Goal: Information Seeking & Learning: Understand process/instructions

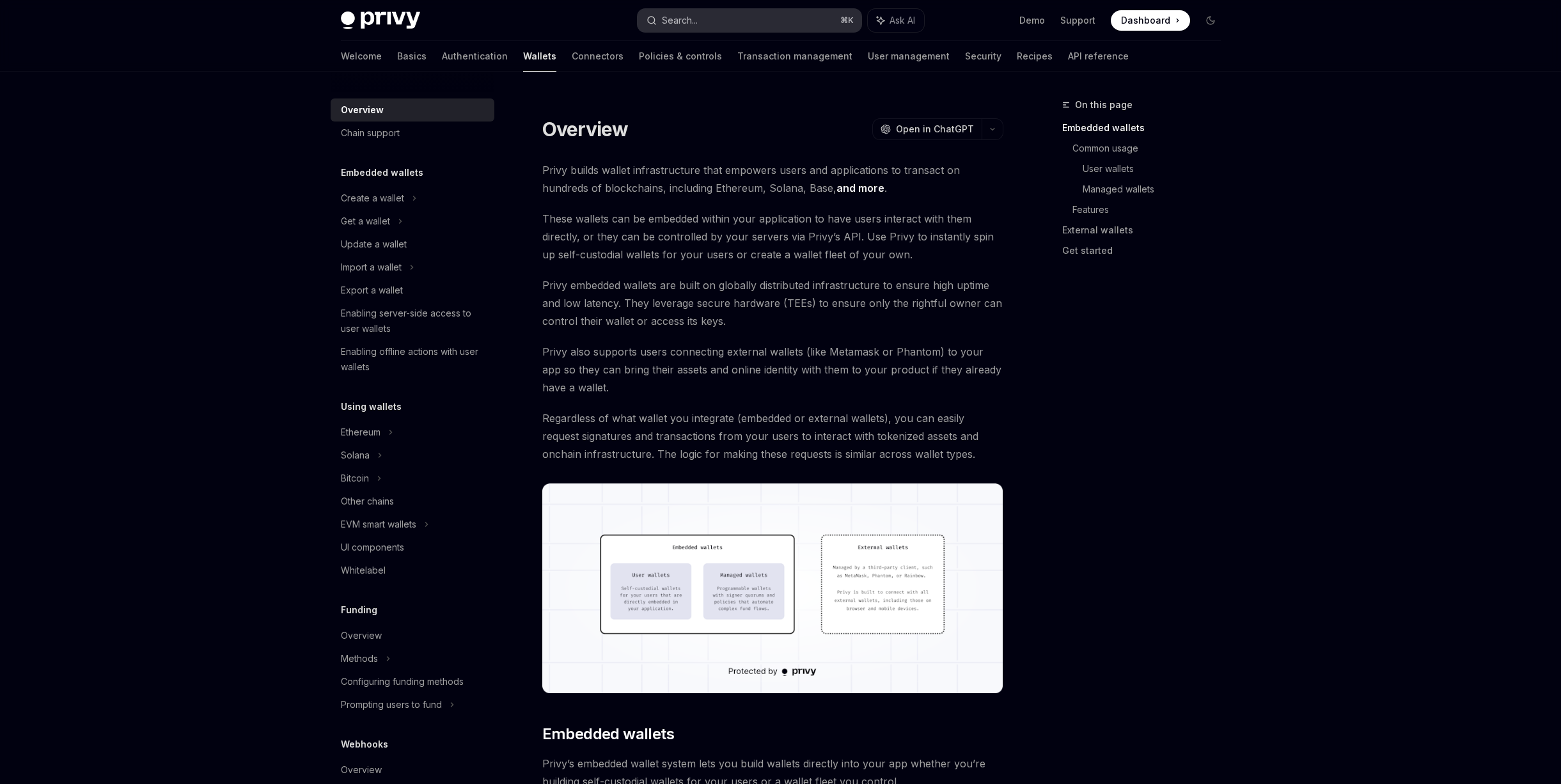
click at [688, 31] on button "Search... ⌘ K" at bounding box center [749, 20] width 224 height 23
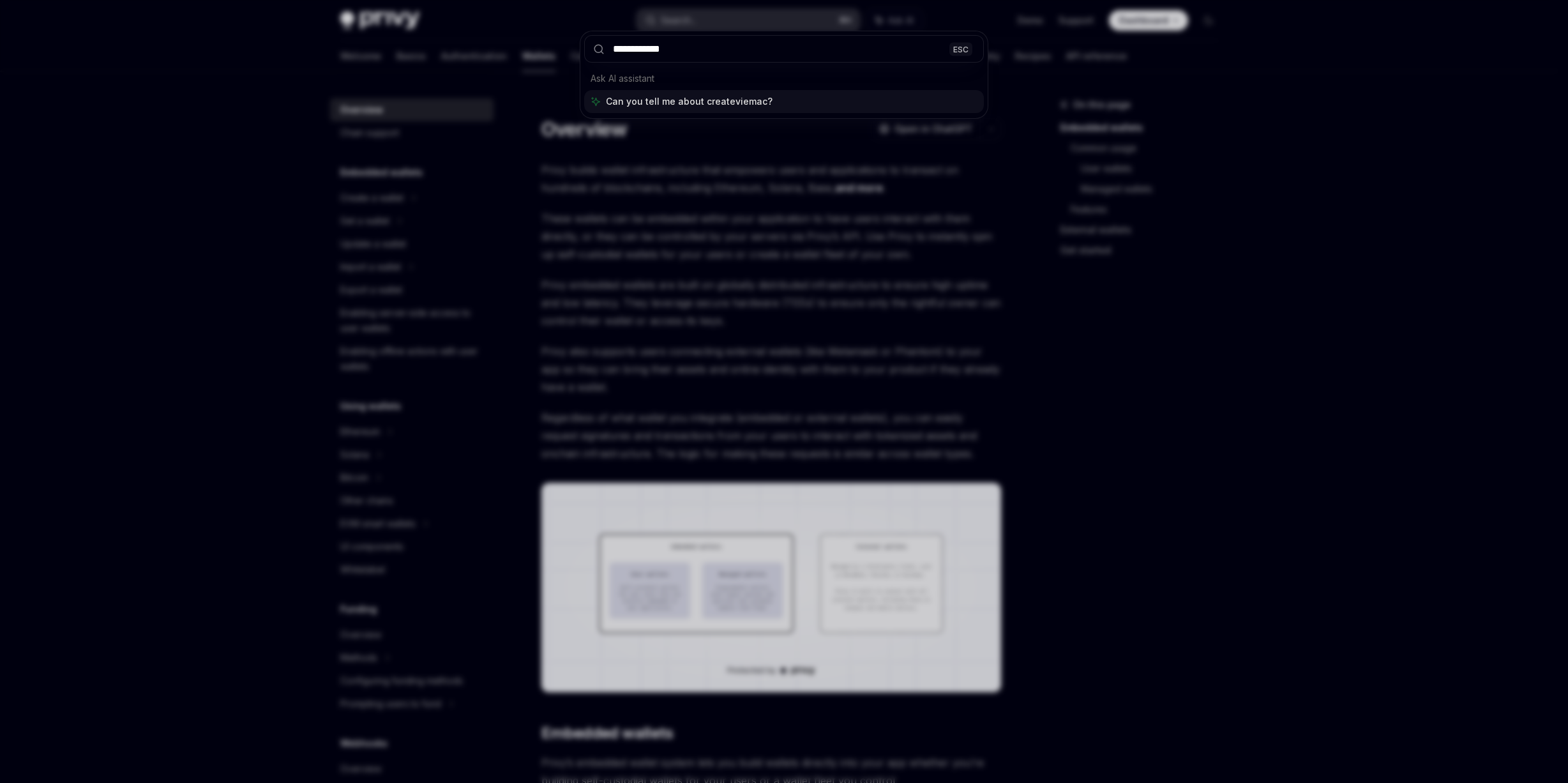
type input "**********"
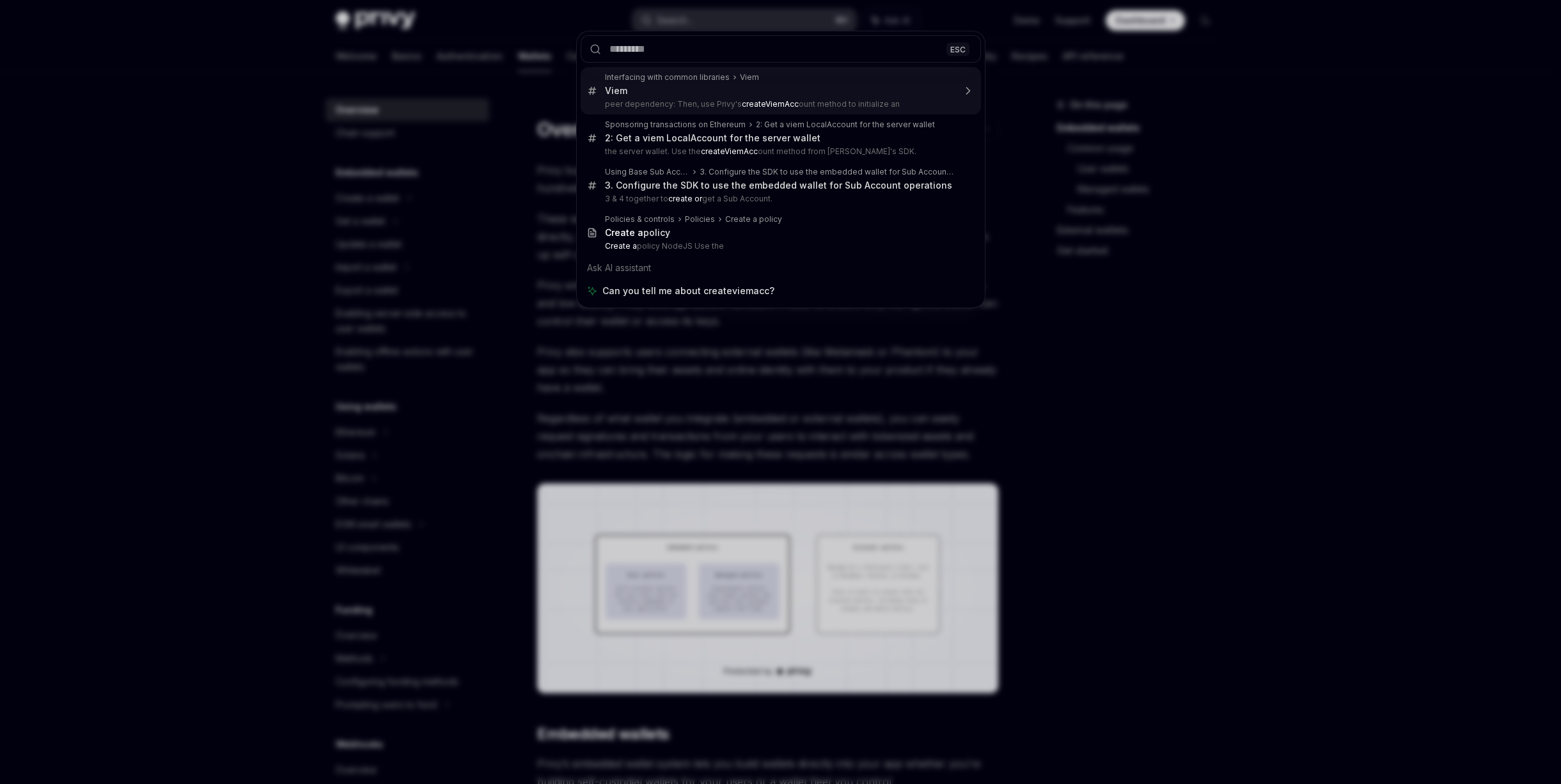
type textarea "*"
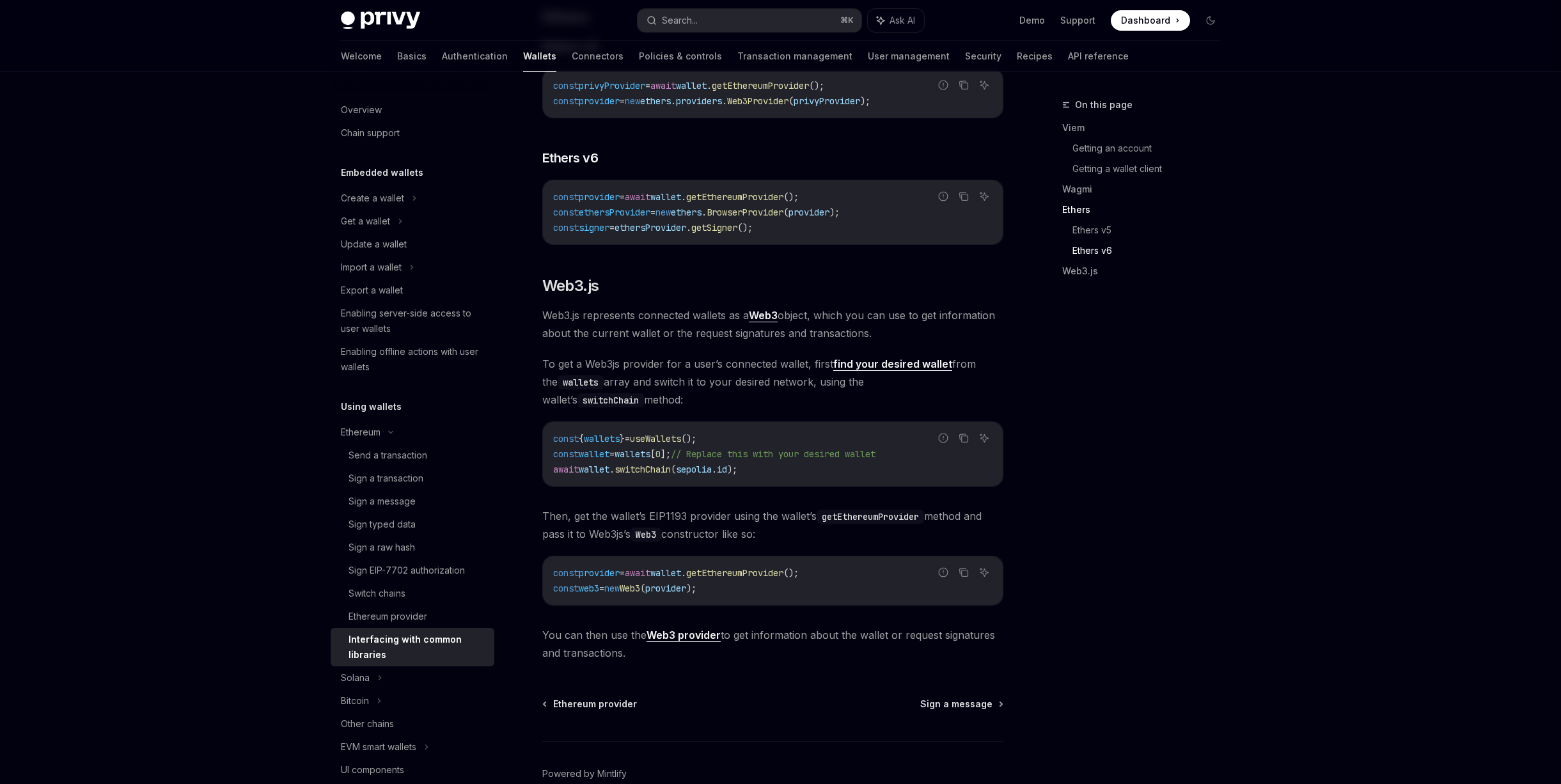
scroll to position [1472, 0]
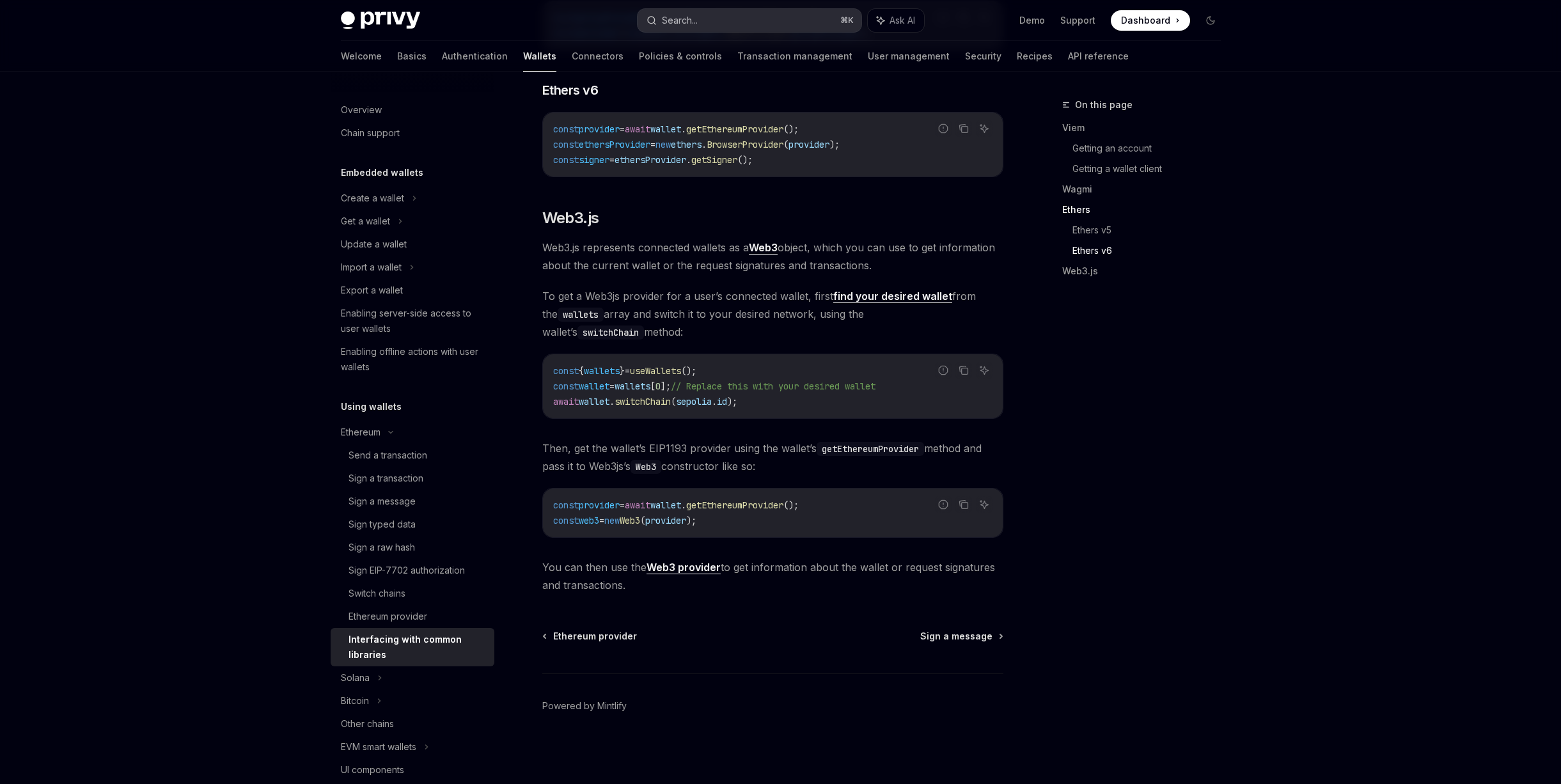
click at [707, 19] on button "Search... ⌘ K" at bounding box center [749, 20] width 224 height 23
click at [706, 21] on button "Search... ⌘ K" at bounding box center [749, 20] width 224 height 23
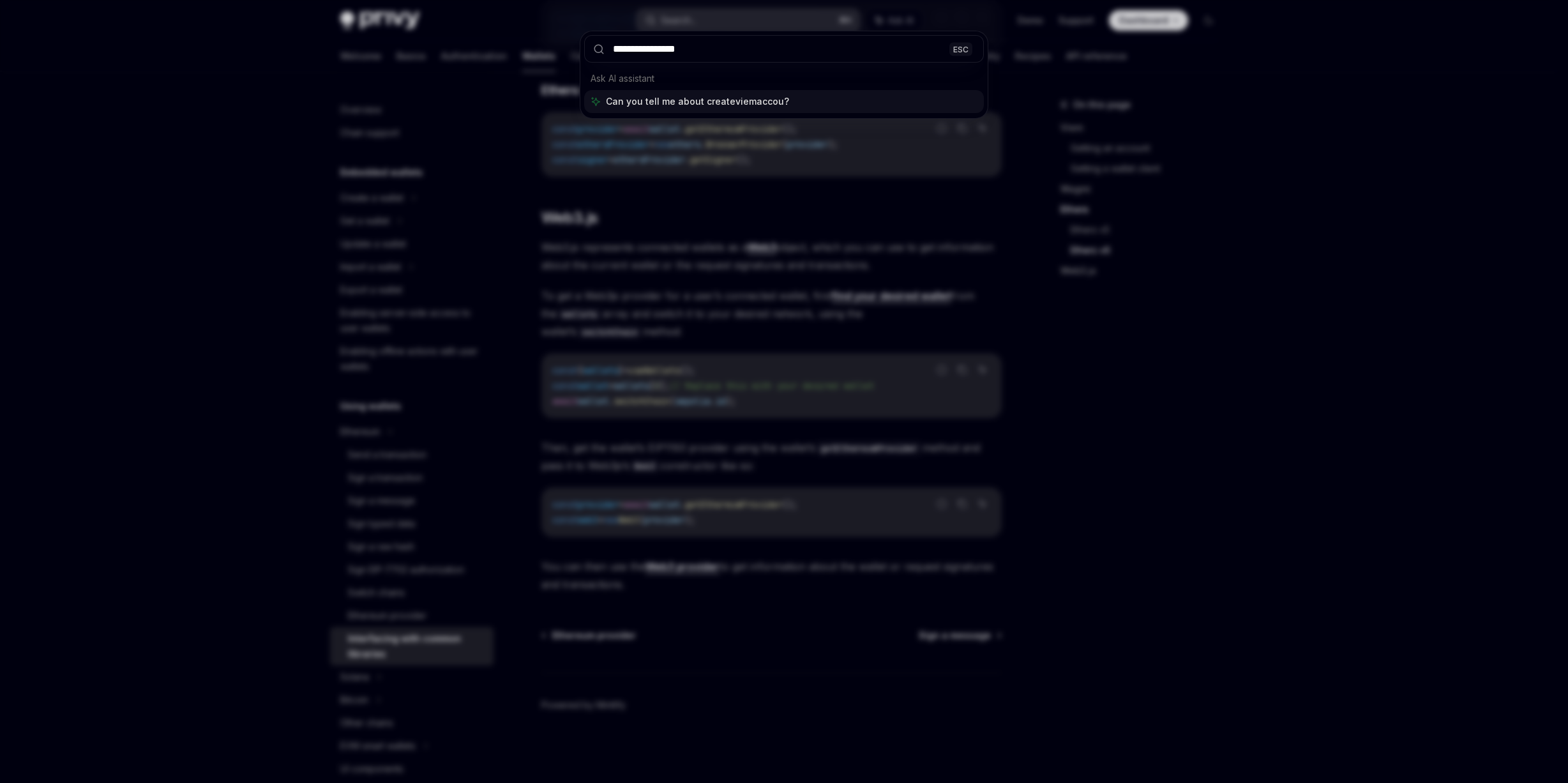
type input "**********"
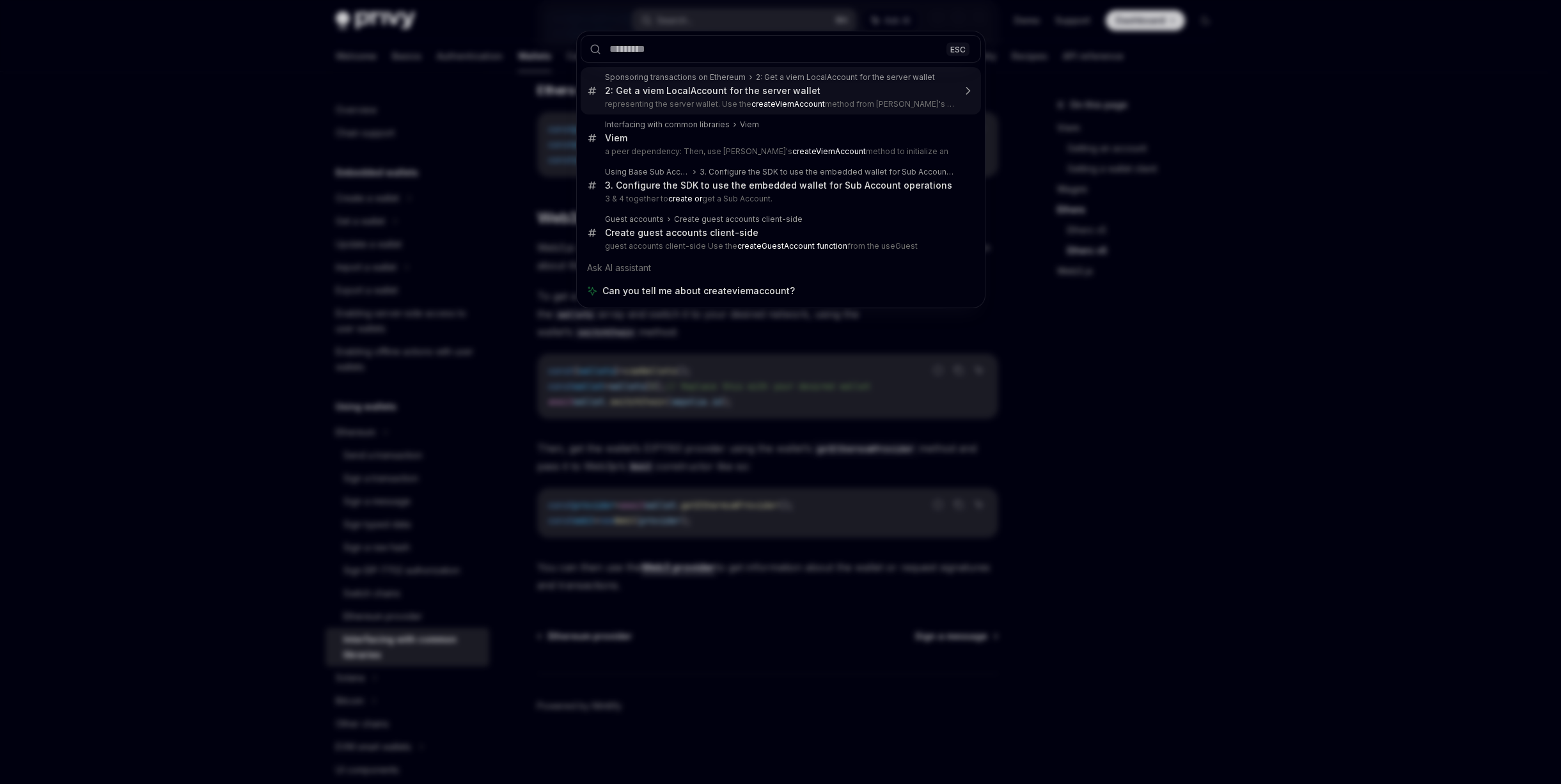
type textarea "*"
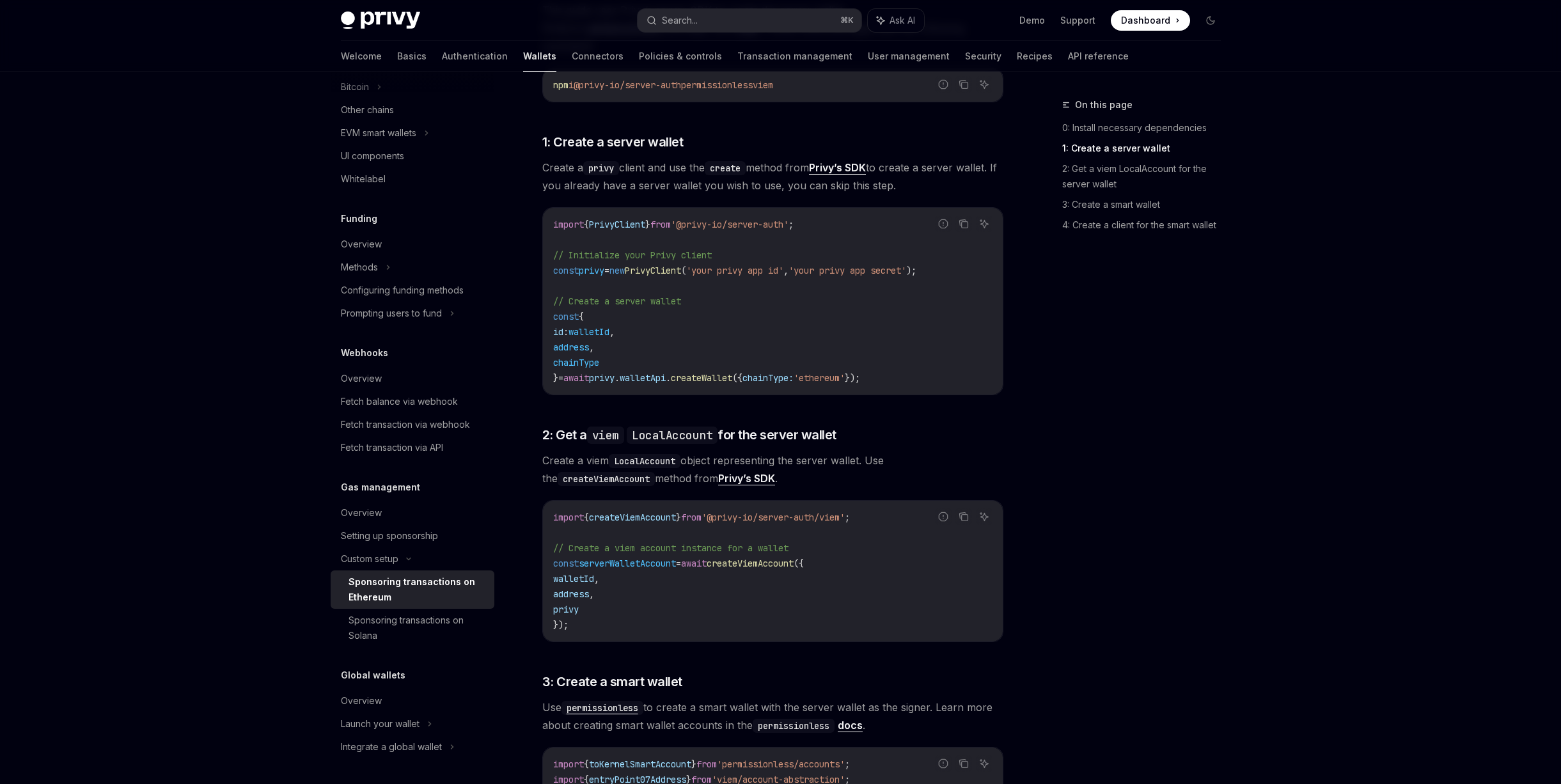
scroll to position [741, 0]
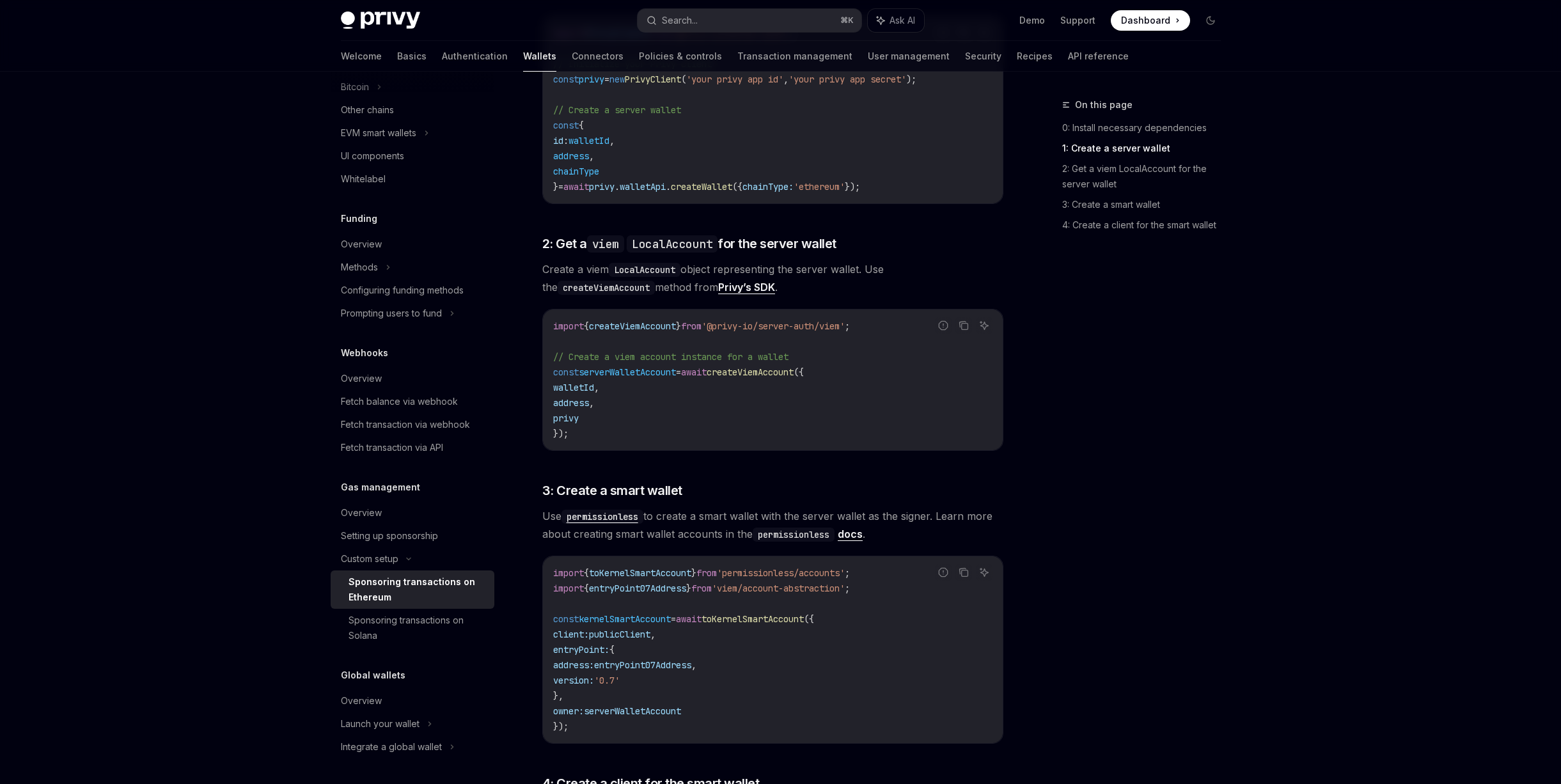
click at [651, 374] on code "import { createViemAccount } from '@privy-io/server-auth/viem' ; // Create a vi…" at bounding box center [773, 380] width 440 height 123
click at [614, 416] on code "import { createViemAccount } from '@privy-io/server-auth/viem' ; // Create a vi…" at bounding box center [773, 380] width 440 height 123
drag, startPoint x: 575, startPoint y: 416, endPoint x: 554, endPoint y: 355, distance: 64.5
click at [554, 355] on code "import { createViemAccount } from '@privy-io/server-auth/viem' ; // Create a vi…" at bounding box center [773, 380] width 440 height 123
click at [589, 397] on span "address" at bounding box center [571, 402] width 36 height 11
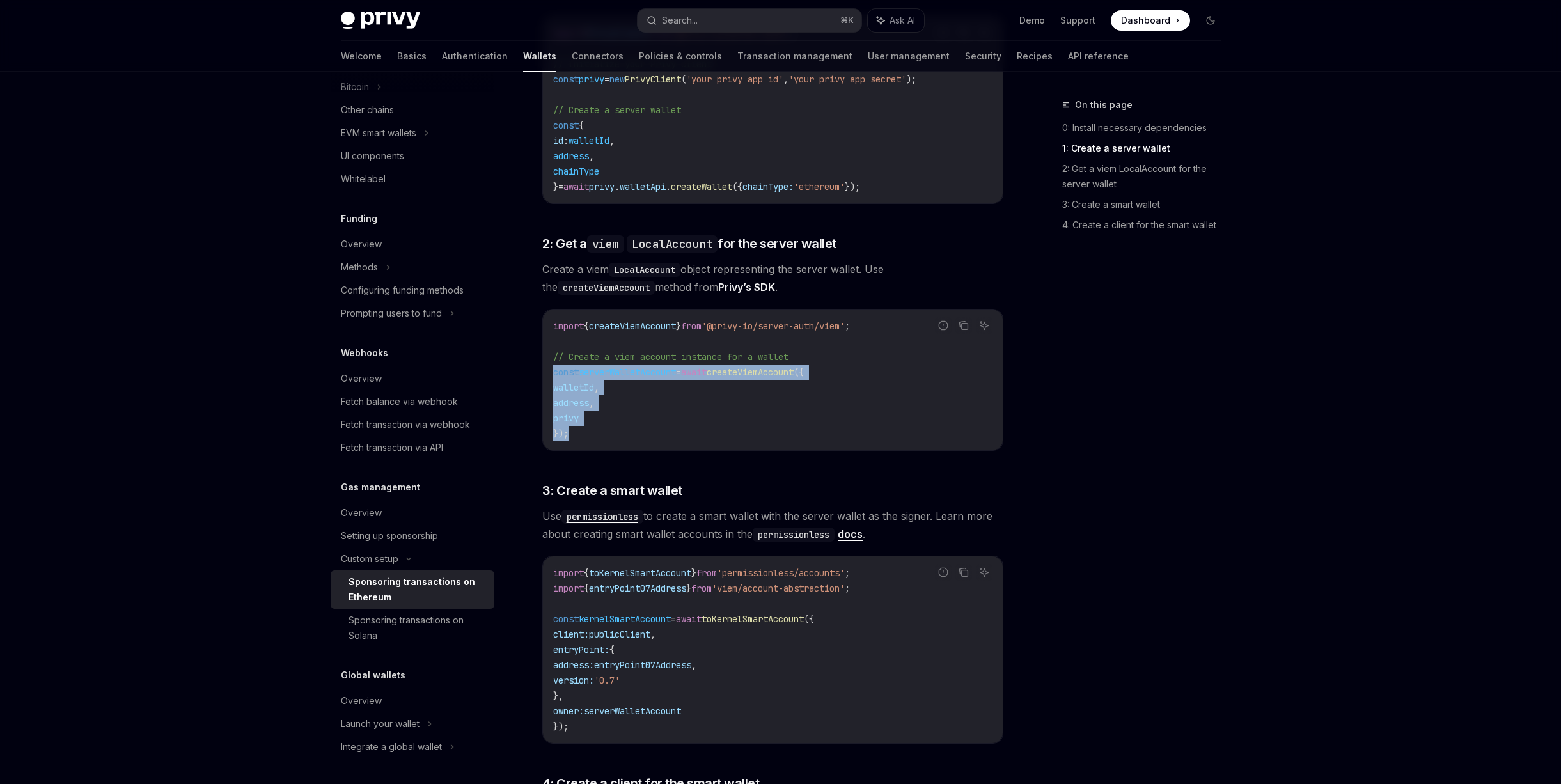
drag, startPoint x: 582, startPoint y: 413, endPoint x: 552, endPoint y: 359, distance: 61.8
click at [552, 359] on div "import { createViemAccount } from '@privy-io/server-auth/viem' ; // Create a vi…" at bounding box center [772, 380] width 460 height 141
copy code "const serverWalletAccount = await createViemAccount ({ walletId , address , pri…"
click at [845, 321] on span "'@privy-io/server-auth/viem'" at bounding box center [773, 326] width 144 height 11
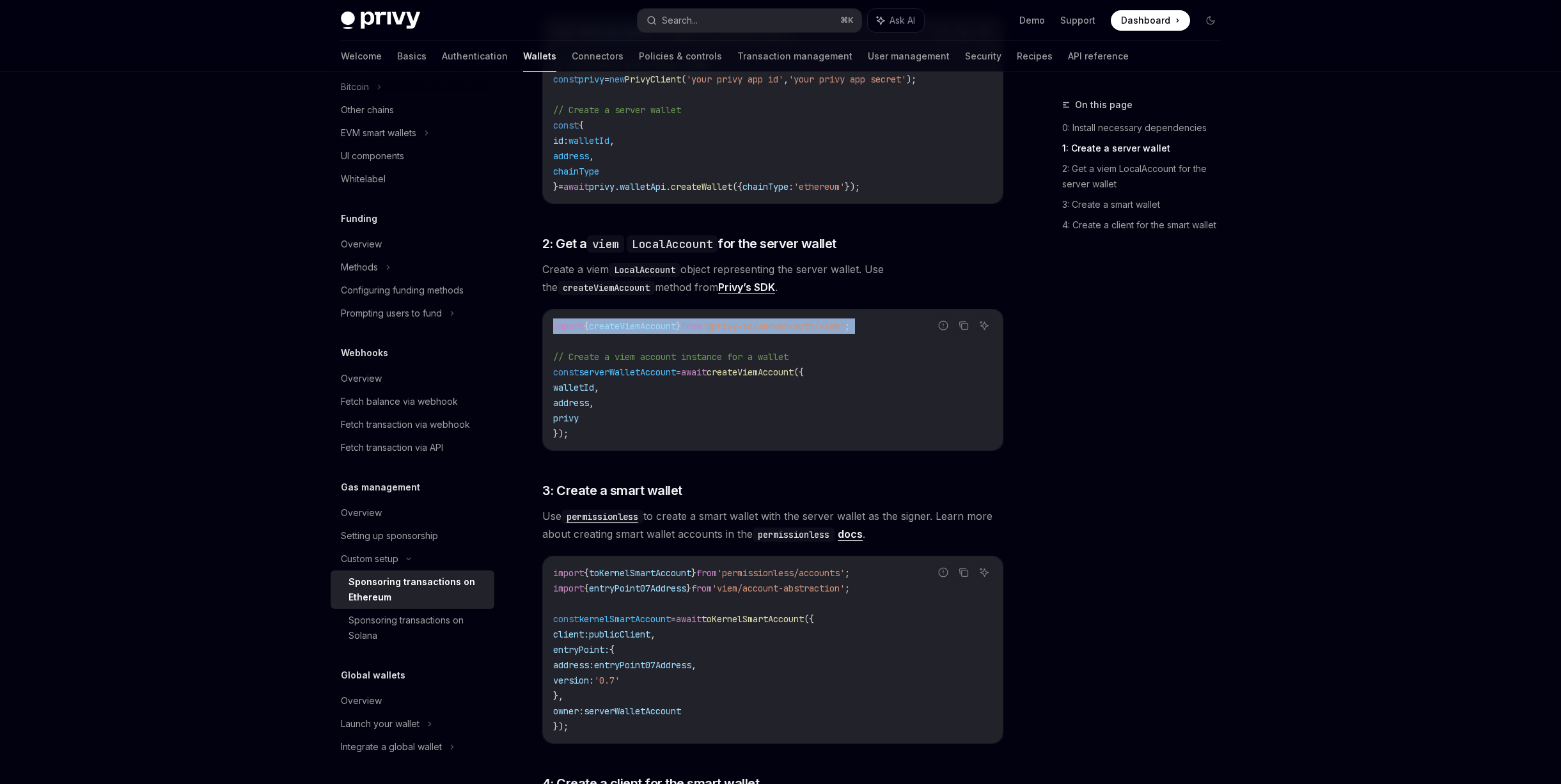
click at [845, 321] on span "'@privy-io/server-auth/viem'" at bounding box center [773, 326] width 144 height 11
copy code "import { createViemAccount } from '@privy-io/server-auth/viem' ;"
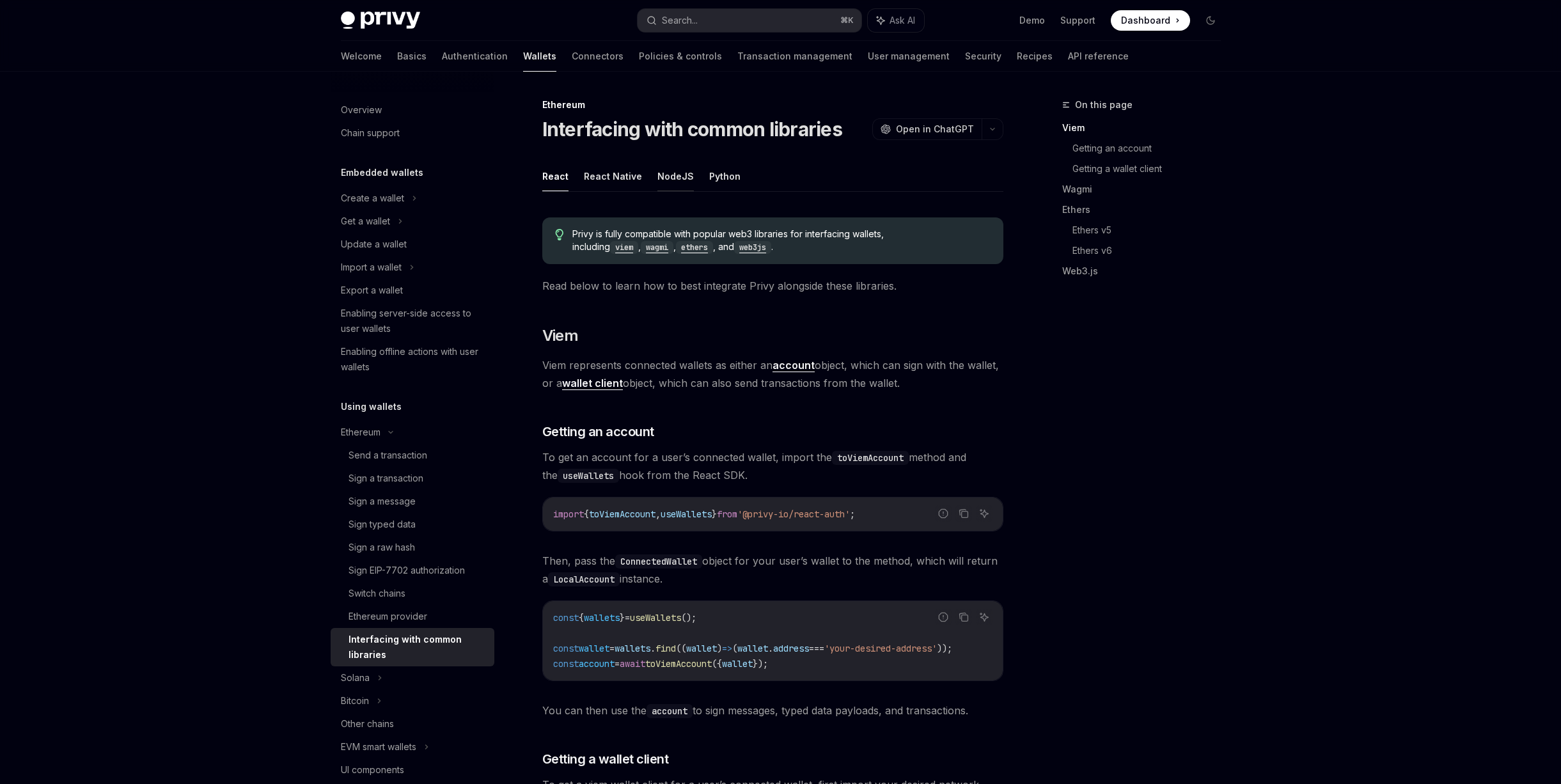
click at [662, 176] on button "NodeJS" at bounding box center [675, 176] width 37 height 30
type textarea "*"
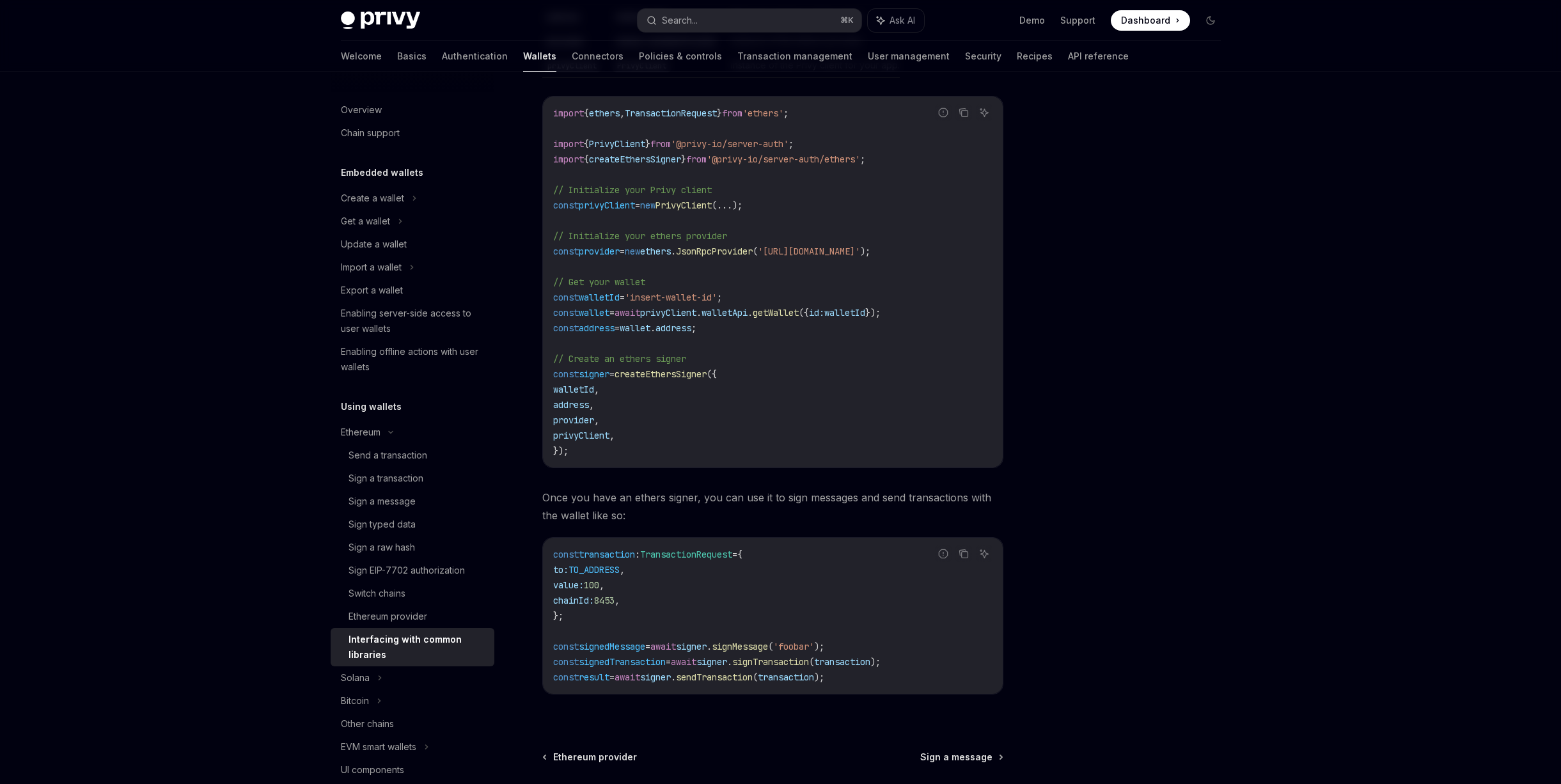
scroll to position [1279, 0]
